Goal: Task Accomplishment & Management: Manage account settings

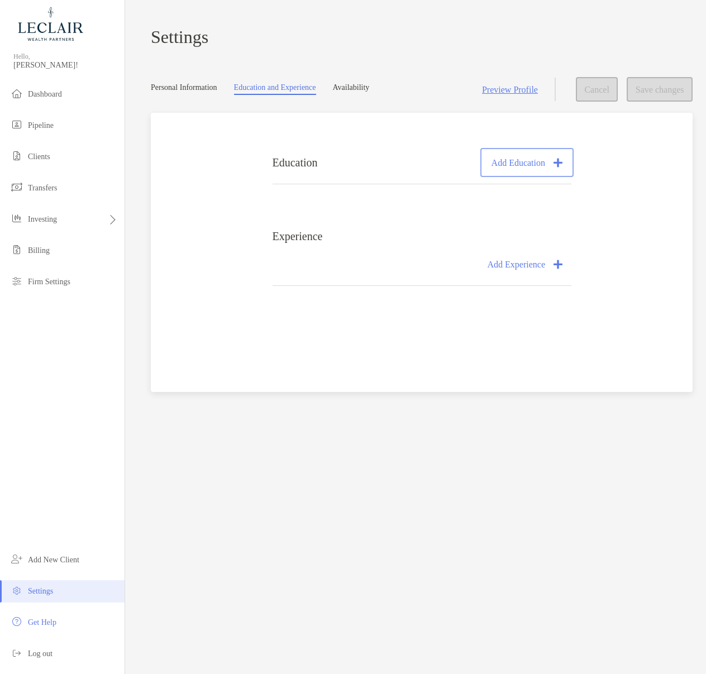
click at [503, 173] on button "Add Education" at bounding box center [526, 162] width 88 height 25
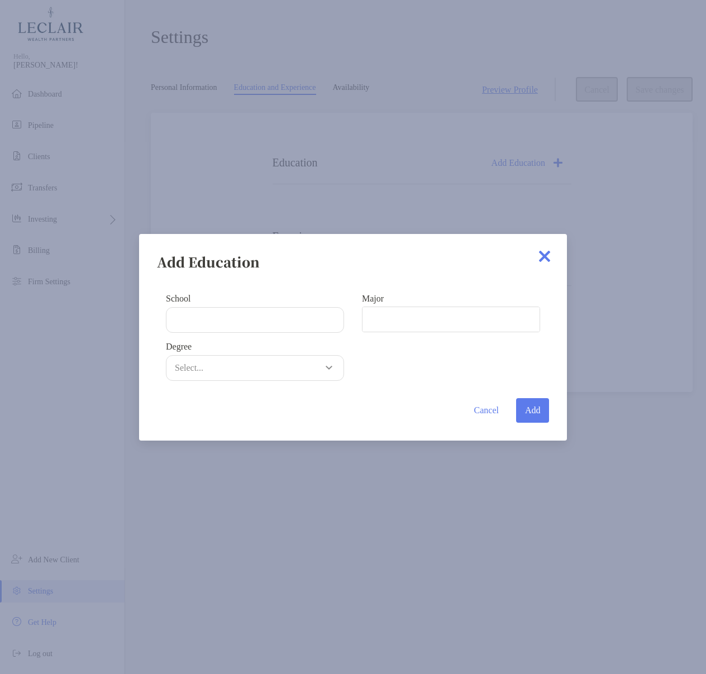
click at [581, 139] on div "Add Education School Major Degree Select... Cancel Add" at bounding box center [353, 337] width 706 height 674
click at [485, 404] on button "Cancel" at bounding box center [486, 410] width 42 height 25
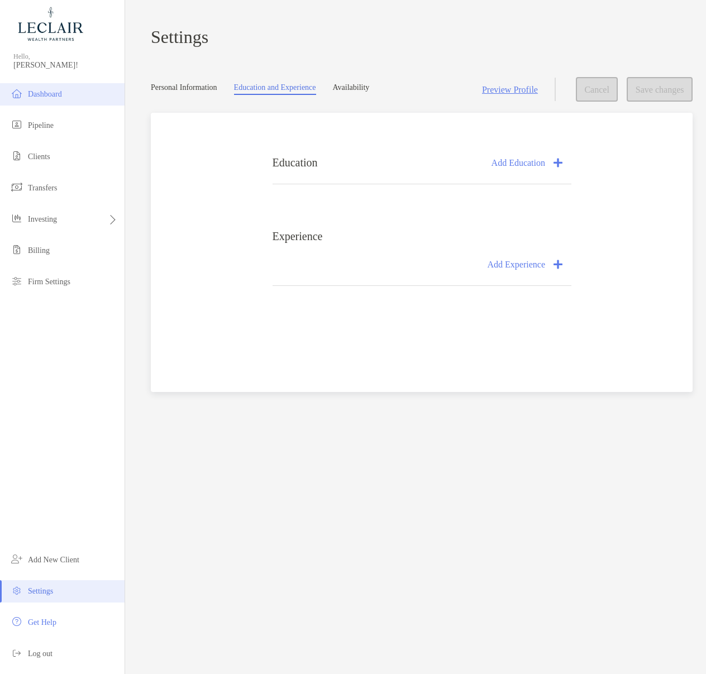
click at [41, 97] on span "Dashboard" at bounding box center [45, 94] width 34 height 8
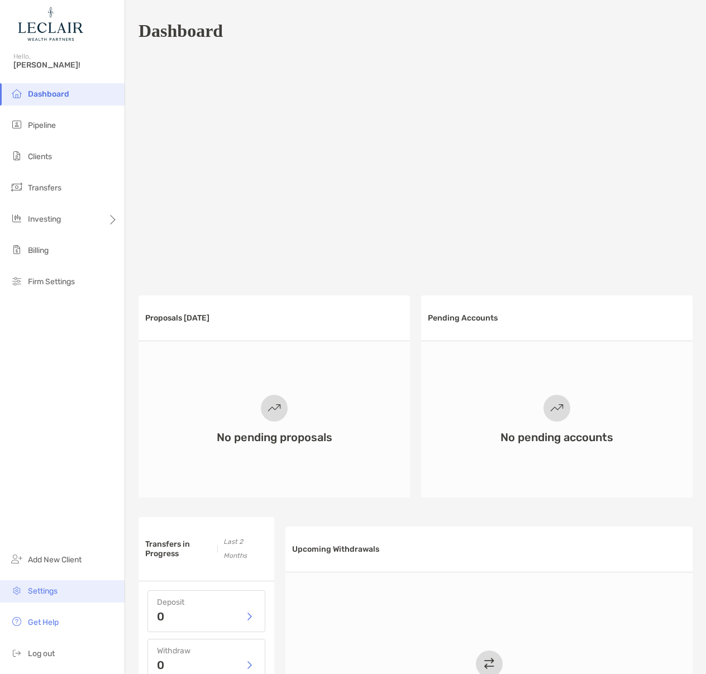
click at [52, 592] on span "Settings" at bounding box center [43, 590] width 30 height 9
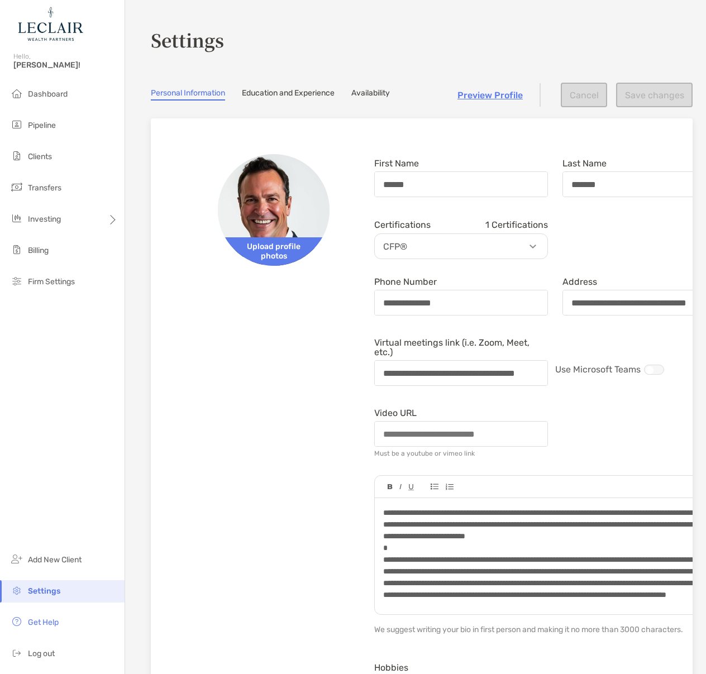
click at [311, 90] on link "Education and Experience" at bounding box center [288, 94] width 93 height 12
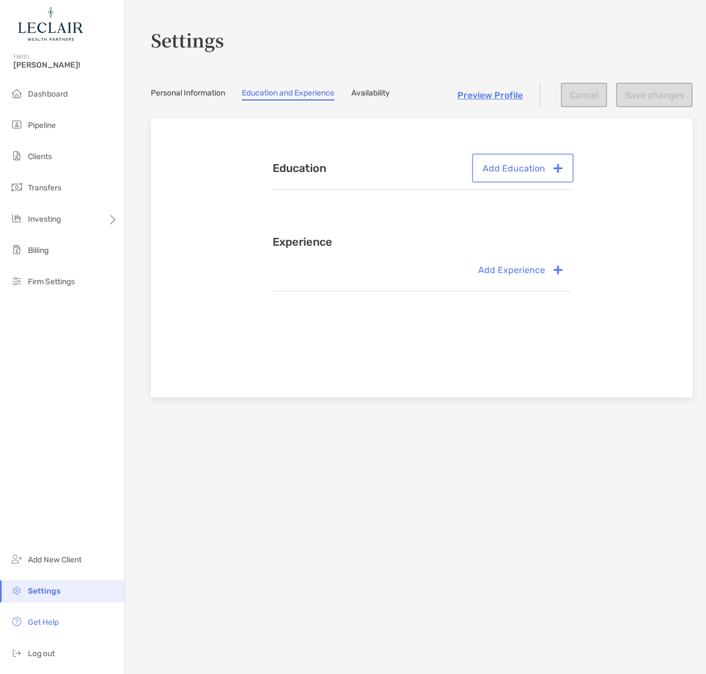
click at [525, 169] on button "Add Education" at bounding box center [522, 168] width 97 height 25
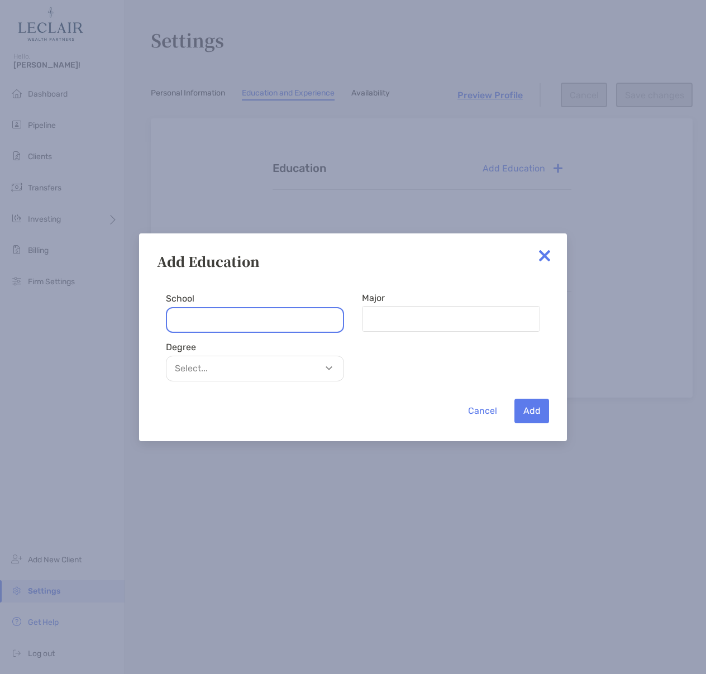
click at [239, 324] on input "School" at bounding box center [255, 320] width 178 height 26
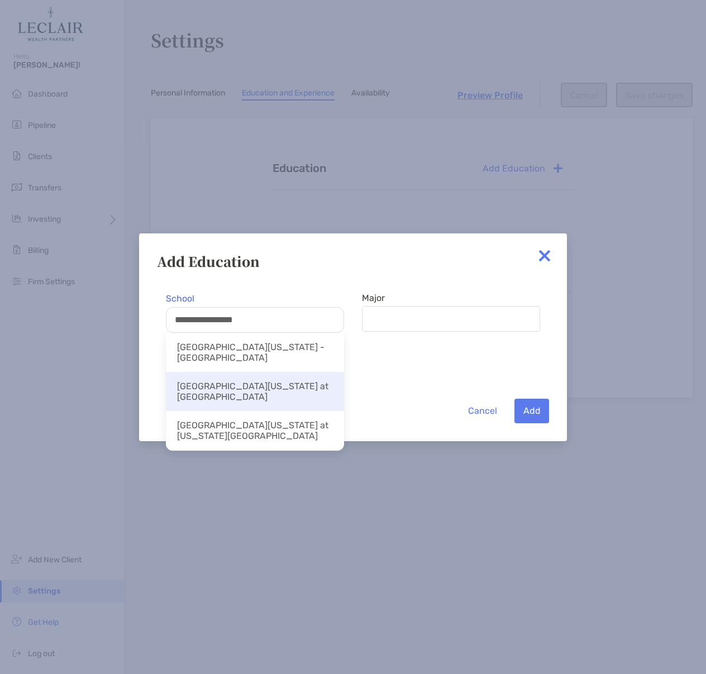
click at [268, 380] on li "[GEOGRAPHIC_DATA][US_STATE] at [GEOGRAPHIC_DATA]" at bounding box center [255, 391] width 178 height 39
type input "**********"
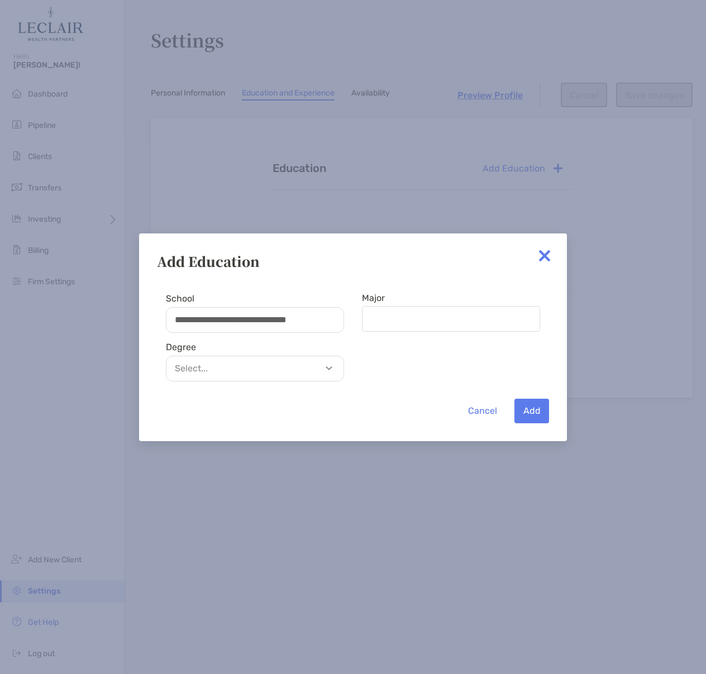
click at [273, 374] on p "Select..." at bounding box center [257, 368] width 177 height 14
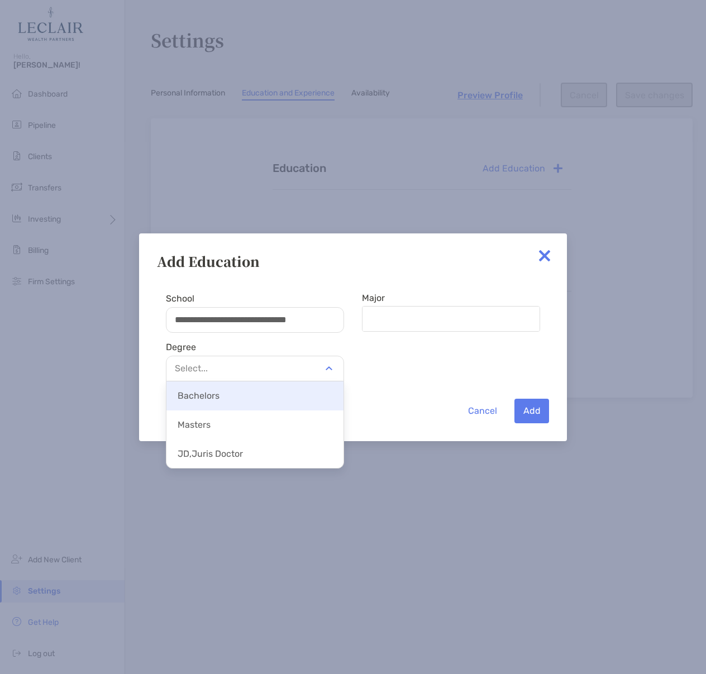
click at [255, 408] on div "Bachelors" at bounding box center [254, 395] width 177 height 29
click at [204, 400] on p "Bachelors" at bounding box center [254, 395] width 177 height 25
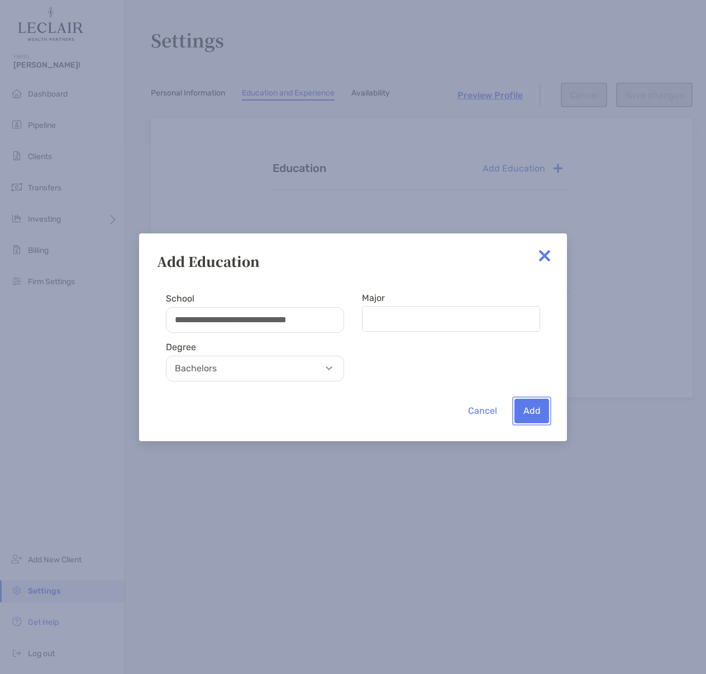
click at [535, 409] on button "Add" at bounding box center [531, 411] width 35 height 25
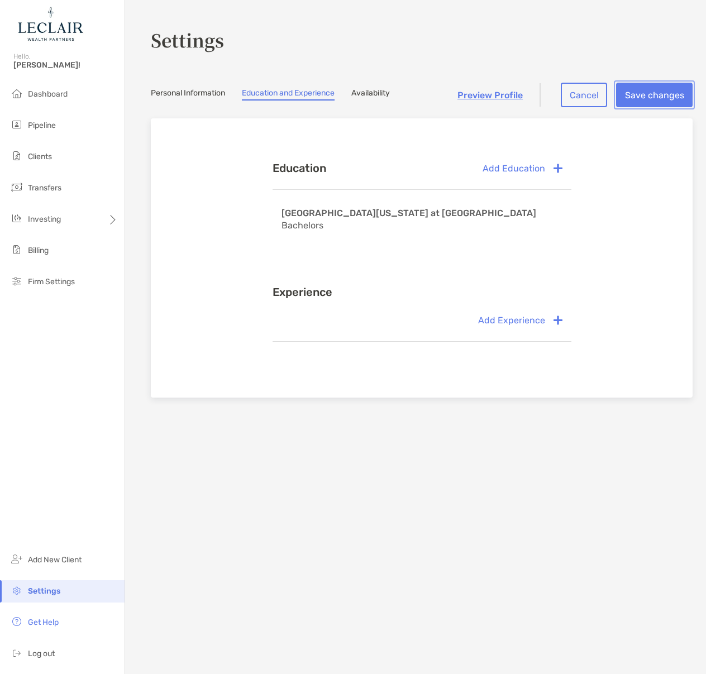
click at [641, 97] on button "Save changes" at bounding box center [654, 95] width 76 height 25
